Goal: Answer question/provide support

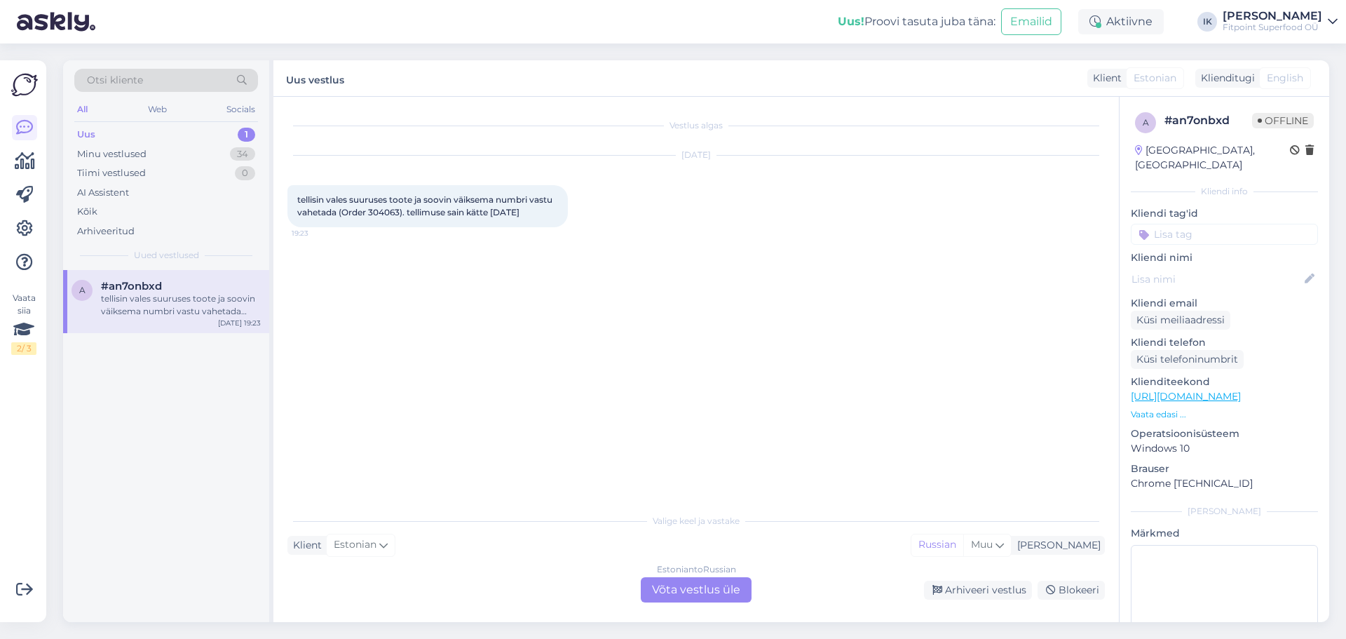
click at [381, 210] on span "tellisin vales suuruses toote ja soovin väiksema numbri vastu vahetada (Order 3…" at bounding box center [425, 205] width 257 height 23
copy span "304063"
click at [704, 575] on div "Valige keel ja vastake Klient Estonian Mina Russian Muu Estonian to Russian Võt…" at bounding box center [695, 554] width 817 height 96
click at [709, 584] on div "Estonian to Russian Võta vestlus üle" at bounding box center [696, 589] width 111 height 25
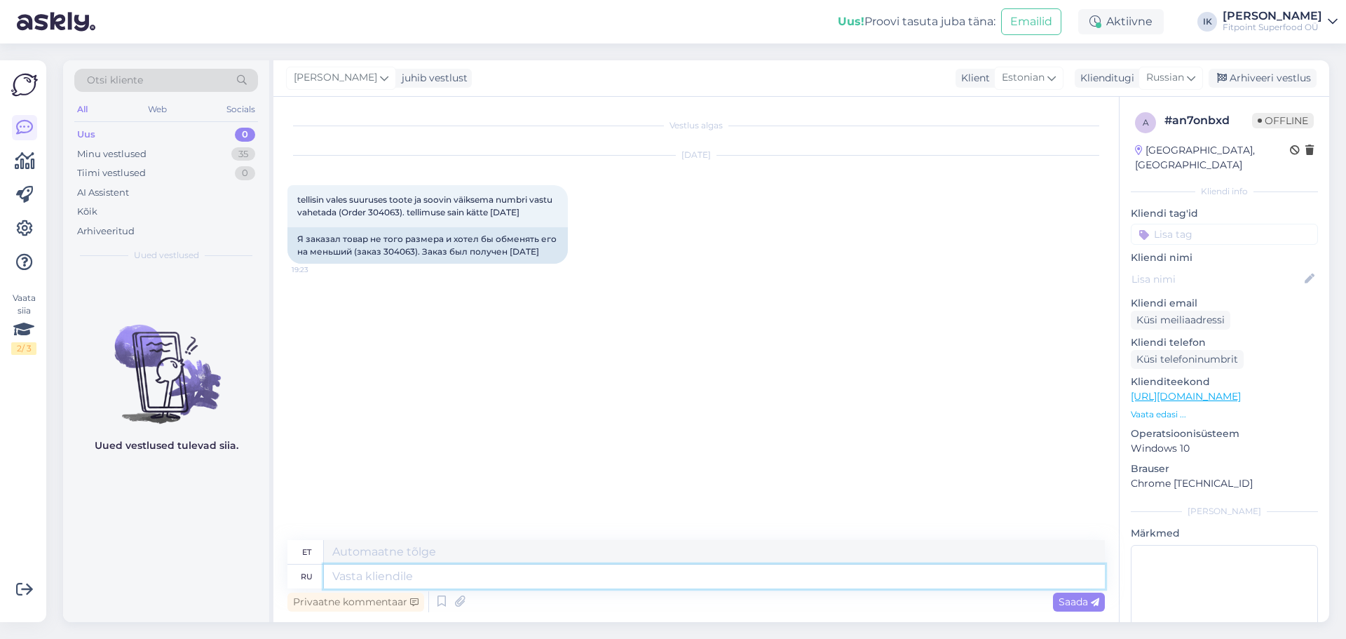
click at [724, 575] on textarea at bounding box center [714, 576] width 781 height 24
type textarea "Здравств"
type textarea "Tere"
type textarea "Здравствуйте!"
type textarea "Tere!"
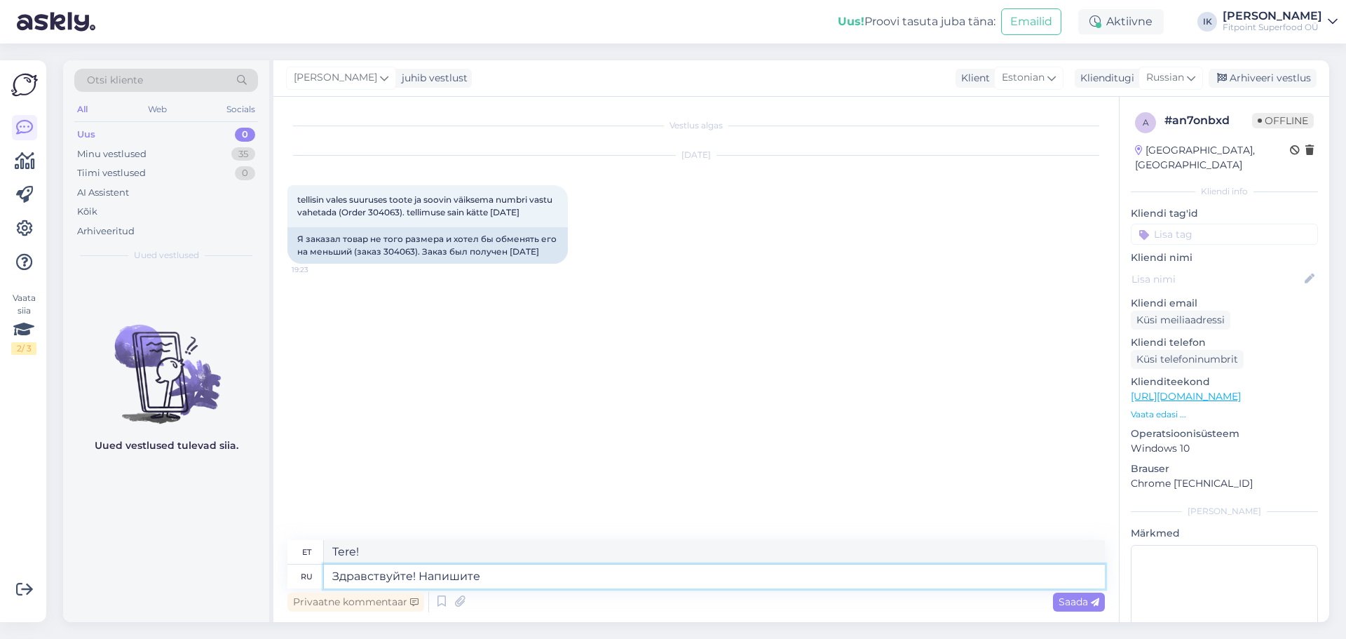
type textarea "Здравствуйте! Напишите н"
type textarea "Tere! [GEOGRAPHIC_DATA]"
type textarea "Здравствуйте! Напишите нам, по"
type textarea "Tere! Kirjutage meile,"
type textarea "Здравствуйте! Напишите нам, пожалуйста"
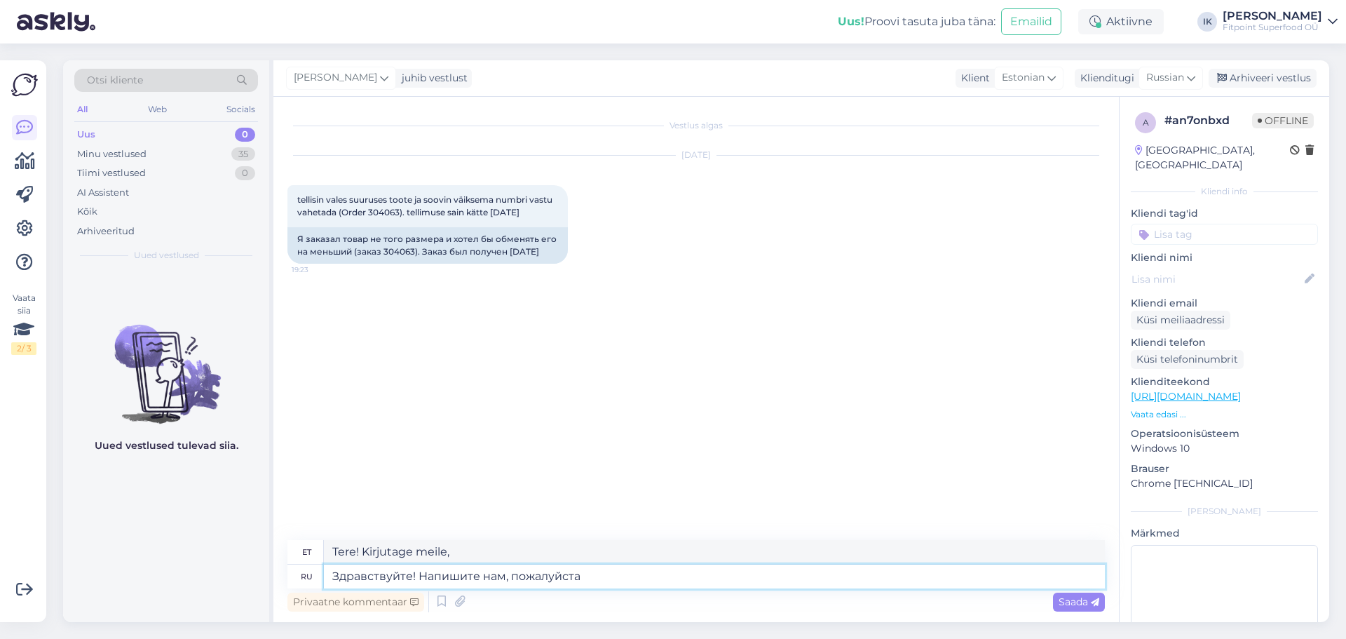
type textarea "Tere! Palun kirjutage meile."
type textarea "Здравствуйте! Напишите нам, пожалуйста, на"
type textarea "Tere! Palun kirjutage meile,"
type textarea "Здравствуйте! Напишите нам, пожалуйста, на по"
type textarea "Tere! Palun kirjutage meile aadressil"
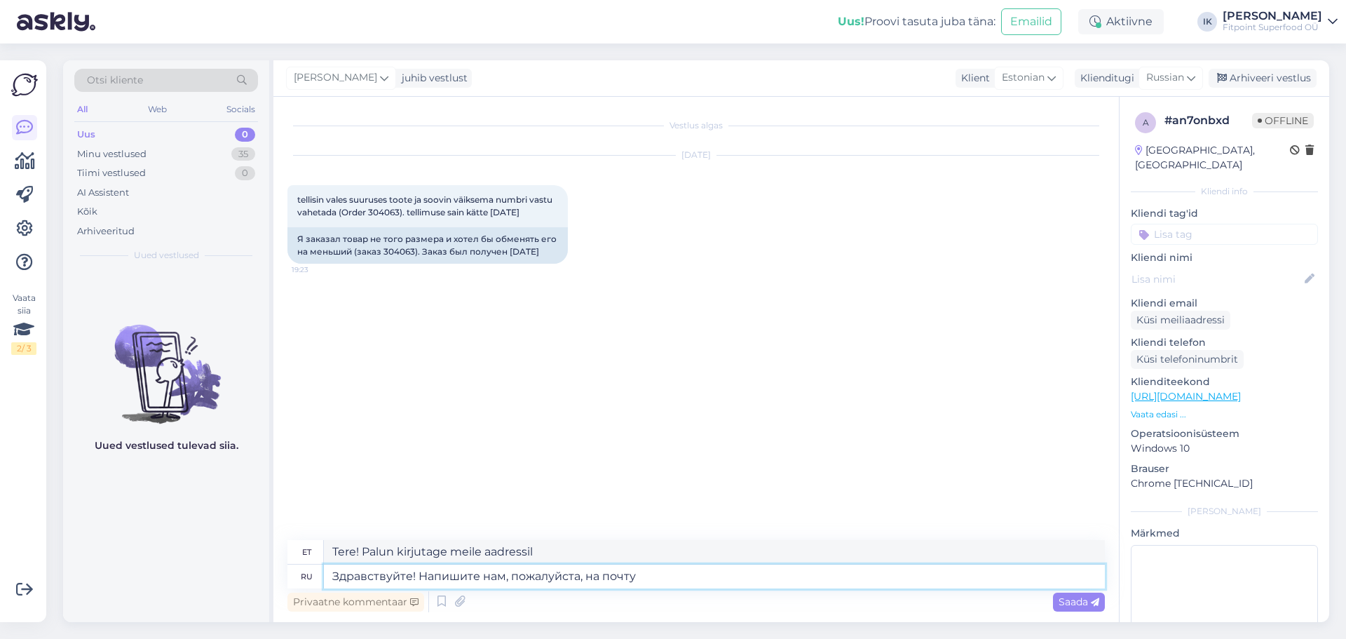
type textarea "Здравствуйте! Напишите нам, пожалуйста, на почту."
type textarea "Tere! Palun kirjutage meile e-posti teel."
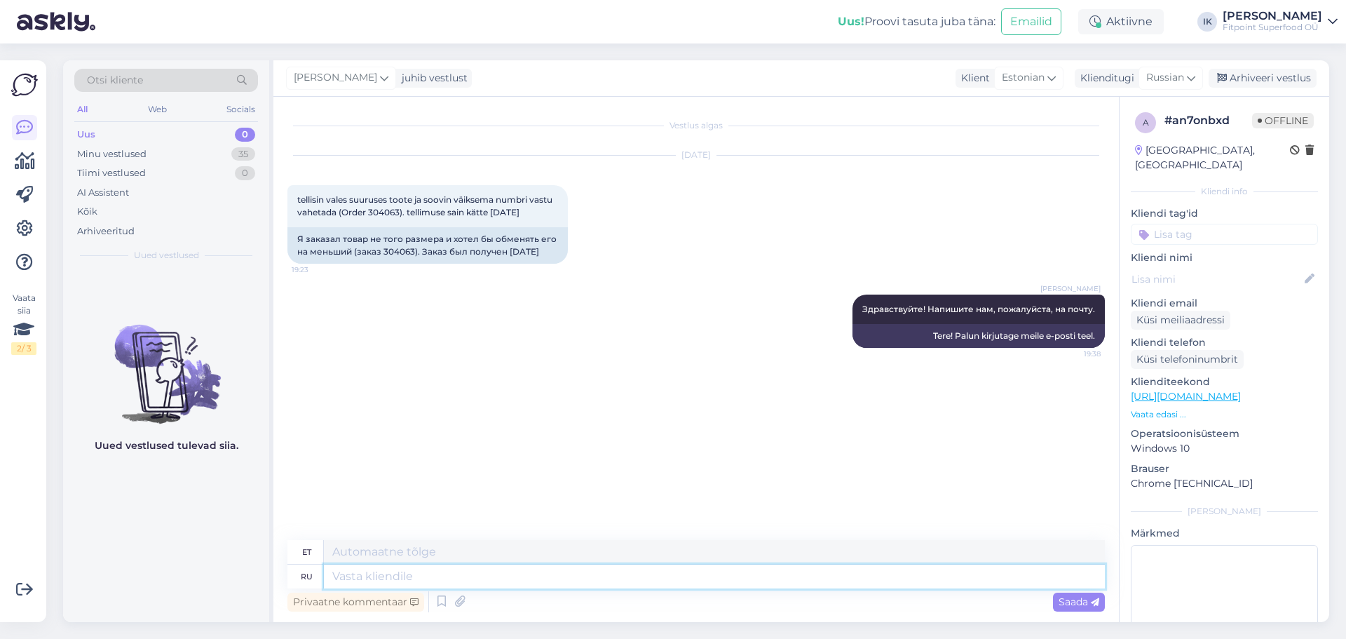
paste textarea "[DOMAIN_NAME][EMAIL_ADDRESS][DOMAIN_NAME]"
type textarea "[DOMAIN_NAME][EMAIL_ADDRESS][DOMAIN_NAME]"
click at [1053, 596] on div "Saada" at bounding box center [1079, 601] width 52 height 19
